Goal: Obtain resource: Download file/media

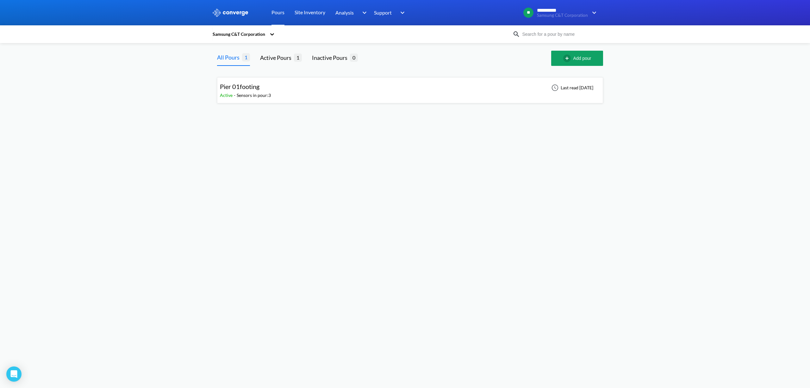
click at [307, 94] on div "Pier 01footing Active - Sensors in pour: 3 Last read [DATE]" at bounding box center [410, 90] width 380 height 20
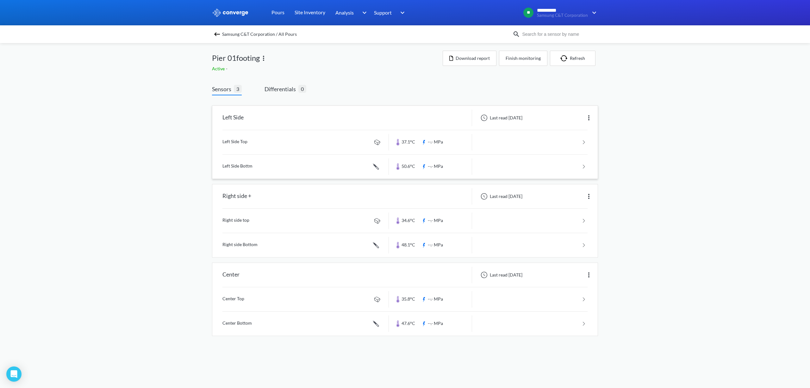
click at [276, 144] on link at bounding box center [404, 142] width 365 height 24
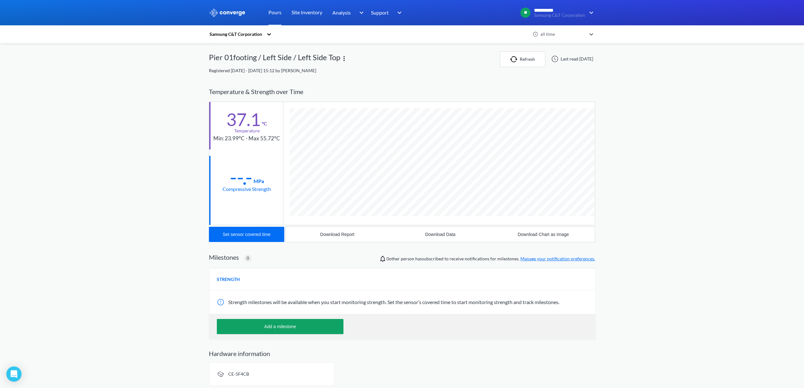
scroll to position [335, 386]
click at [441, 236] on div "Download Data" at bounding box center [440, 234] width 30 height 5
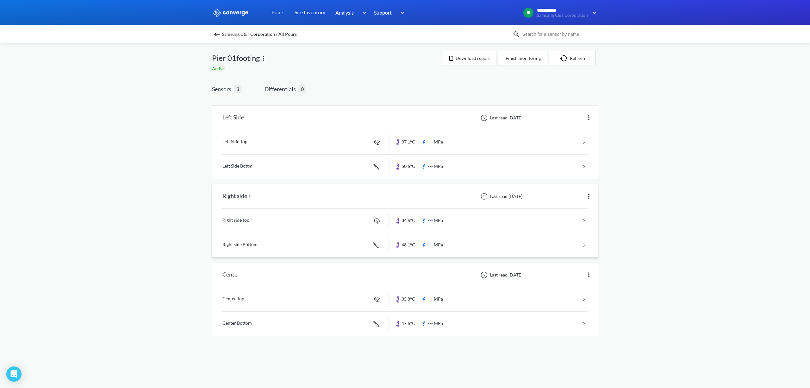
click at [268, 223] on link at bounding box center [404, 220] width 365 height 24
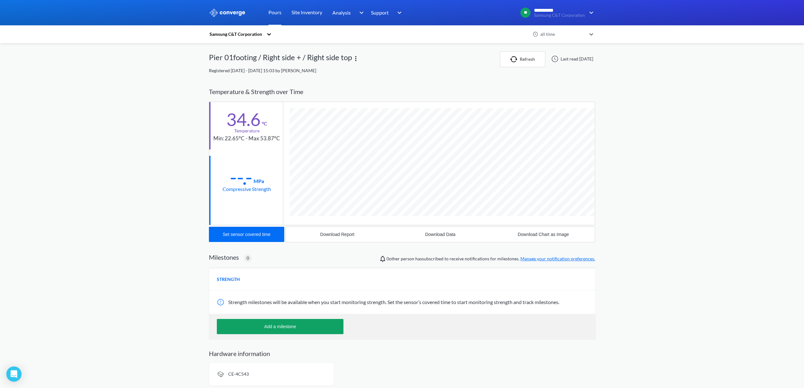
scroll to position [335, 386]
click at [444, 233] on div "Download Data" at bounding box center [440, 234] width 30 height 5
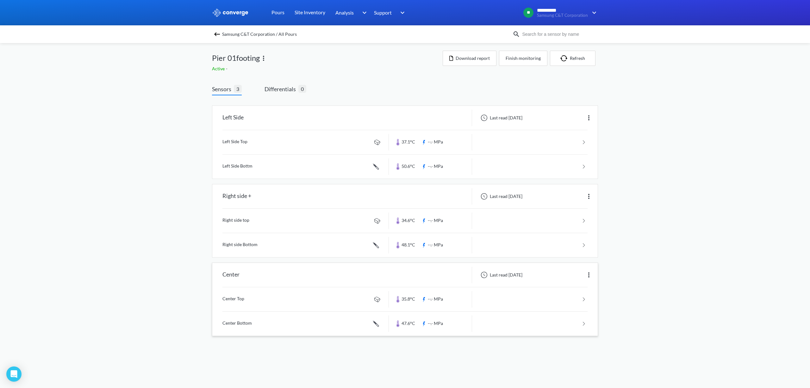
click at [317, 302] on link at bounding box center [404, 299] width 365 height 24
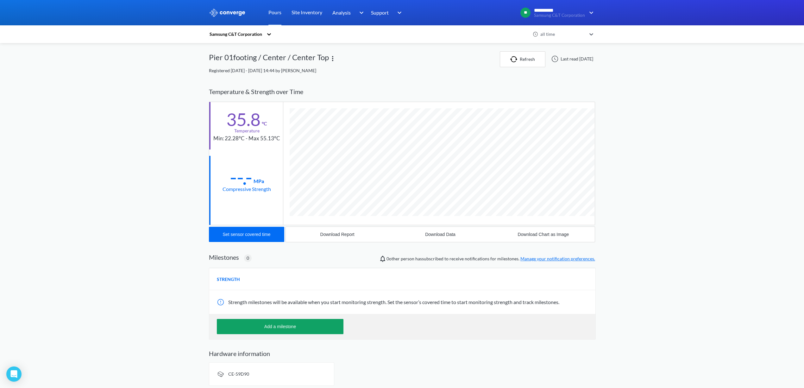
scroll to position [335, 386]
click at [447, 238] on button "Download Data" at bounding box center [439, 234] width 103 height 15
